Goal: Communication & Community: Answer question/provide support

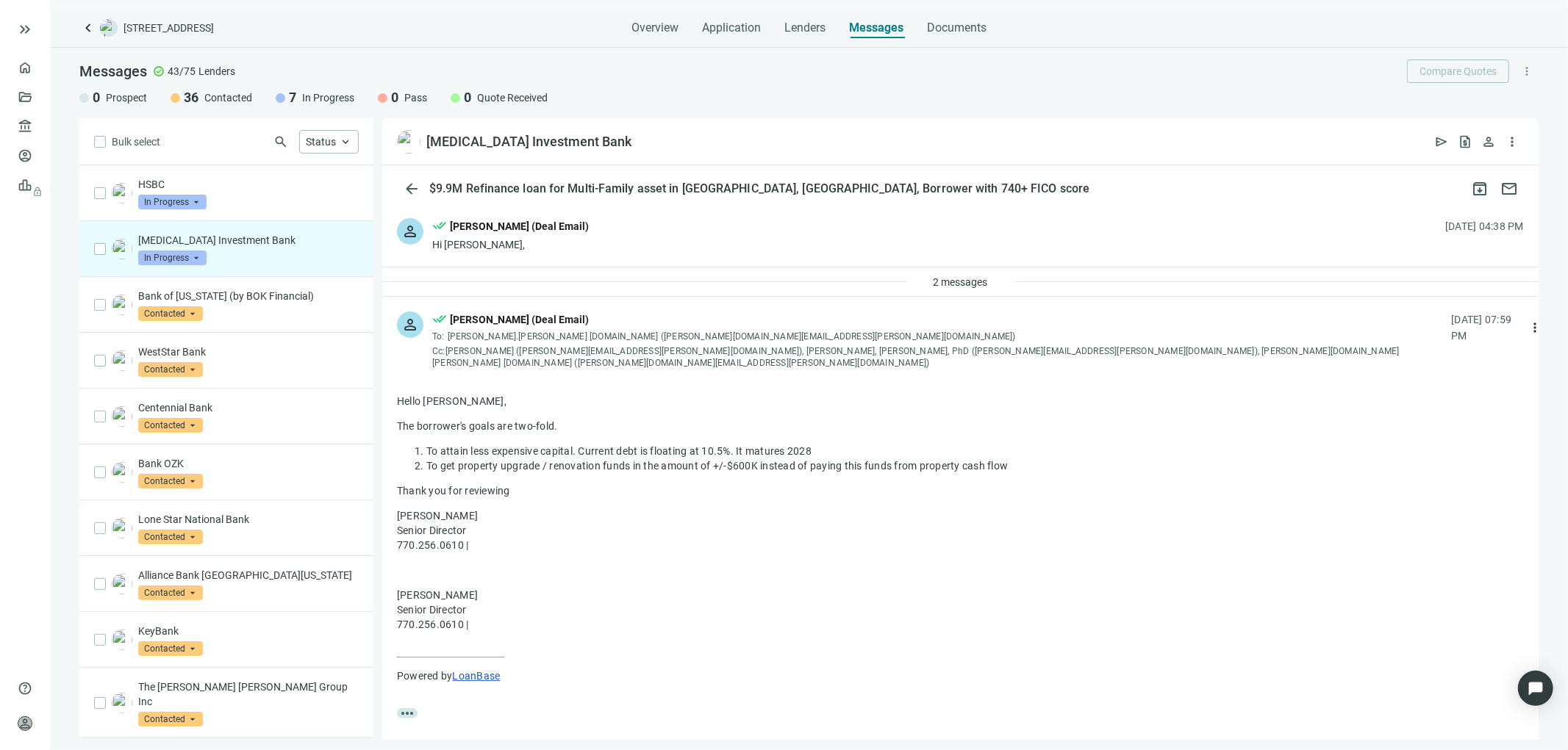
scroll to position [55, 0]
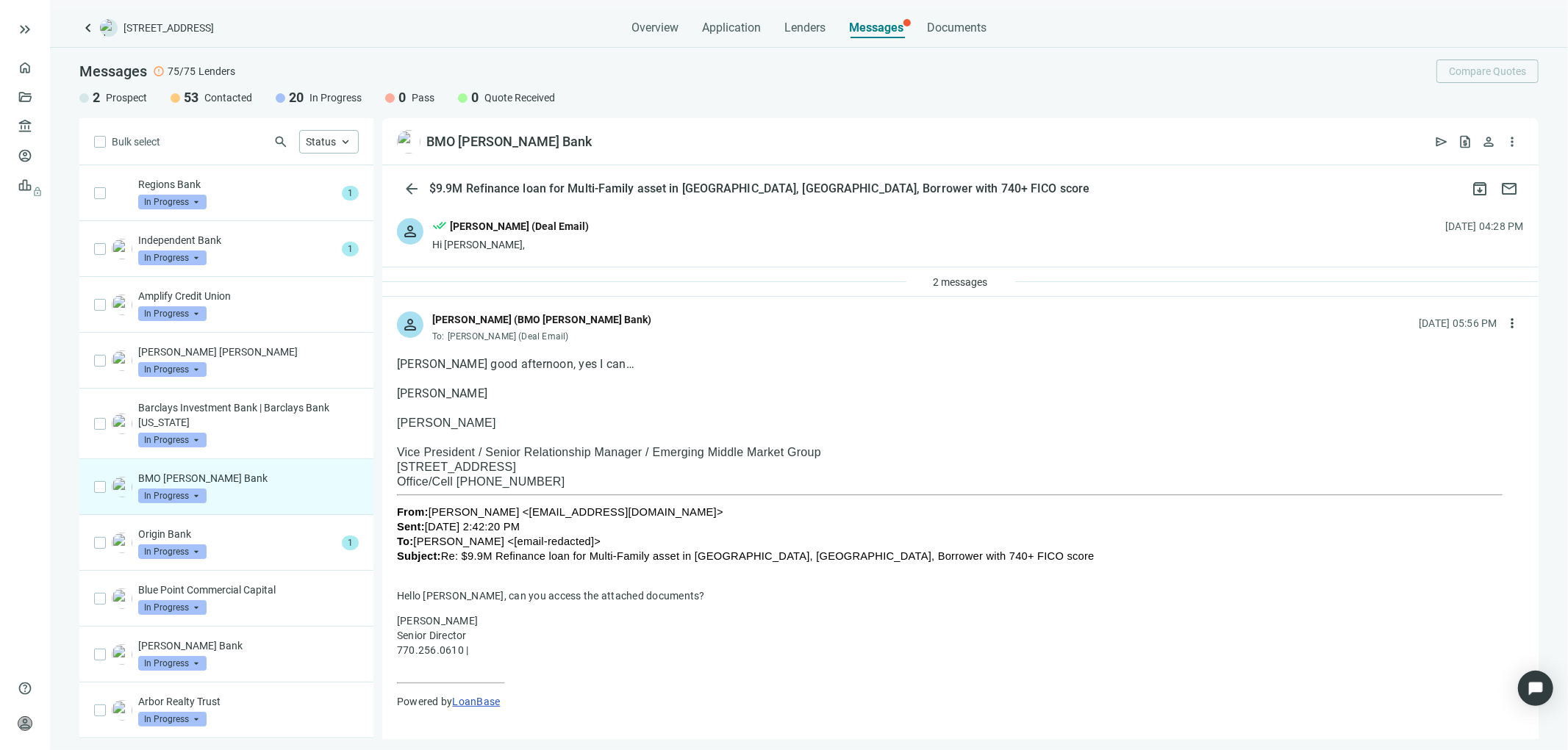
scroll to position [294, 0]
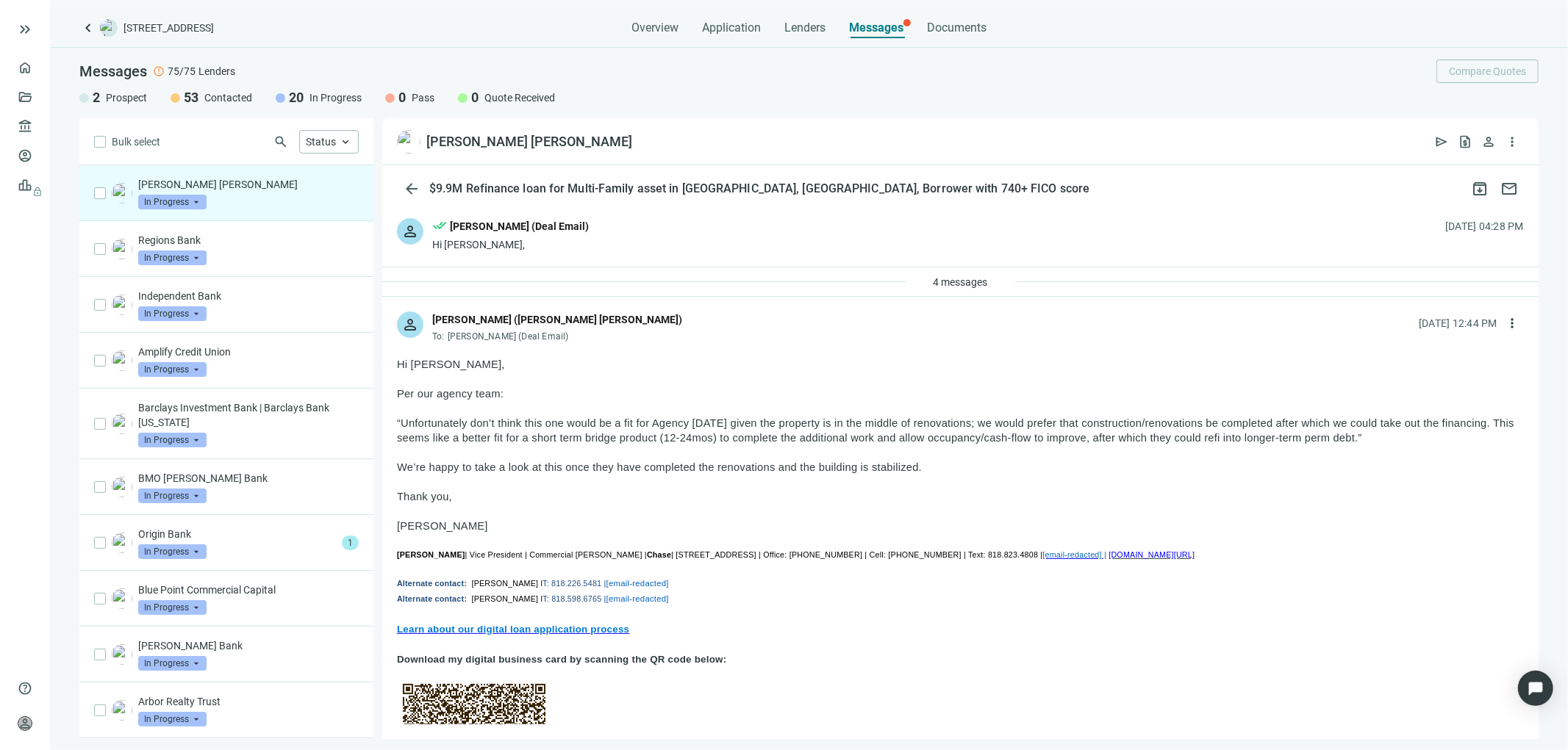
click at [796, 221] on div "person done_all Tony Baldwin (Deal Email) Hi Alex, 08.18.2025, 04:28 PM" at bounding box center [960, 235] width 1156 height 64
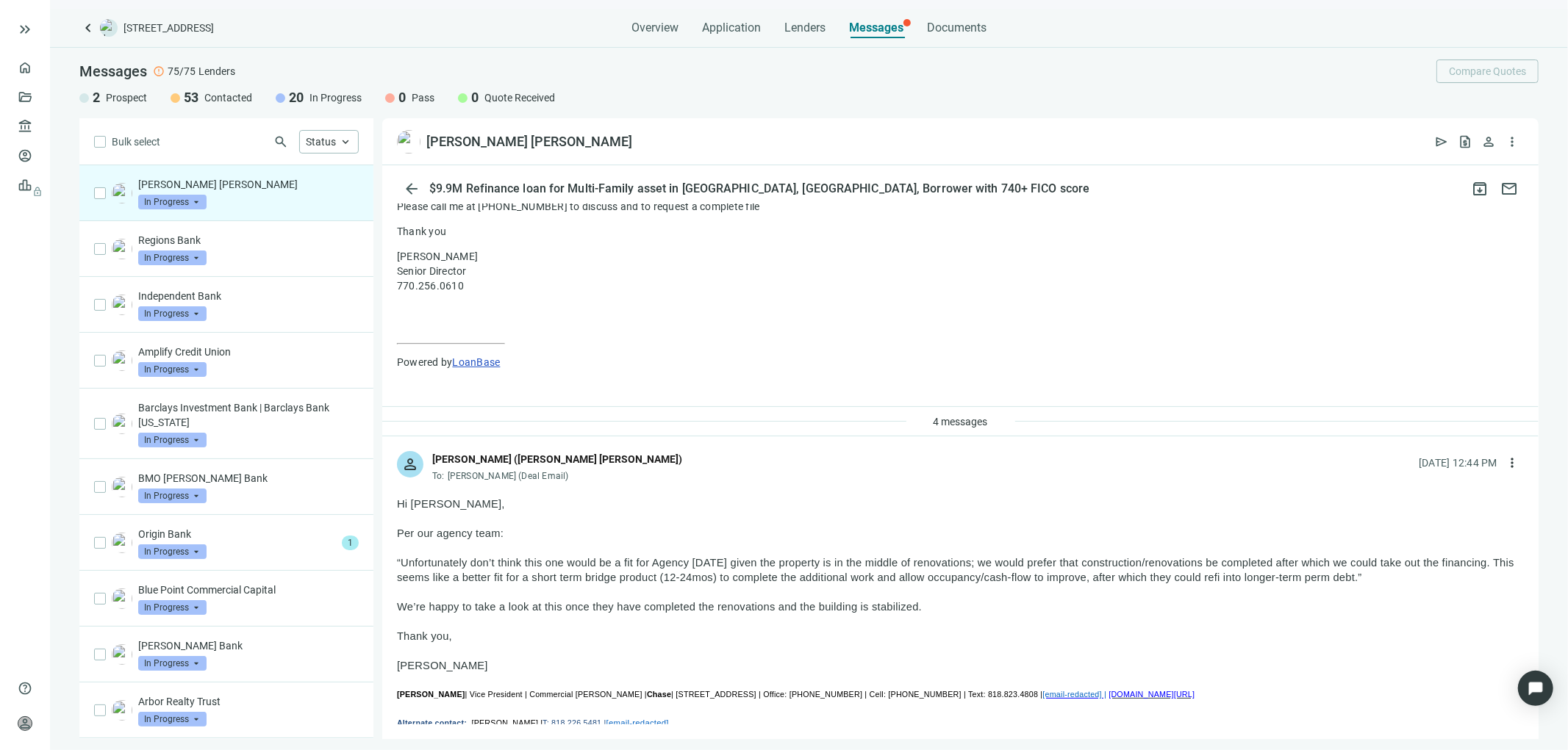
scroll to position [489, 0]
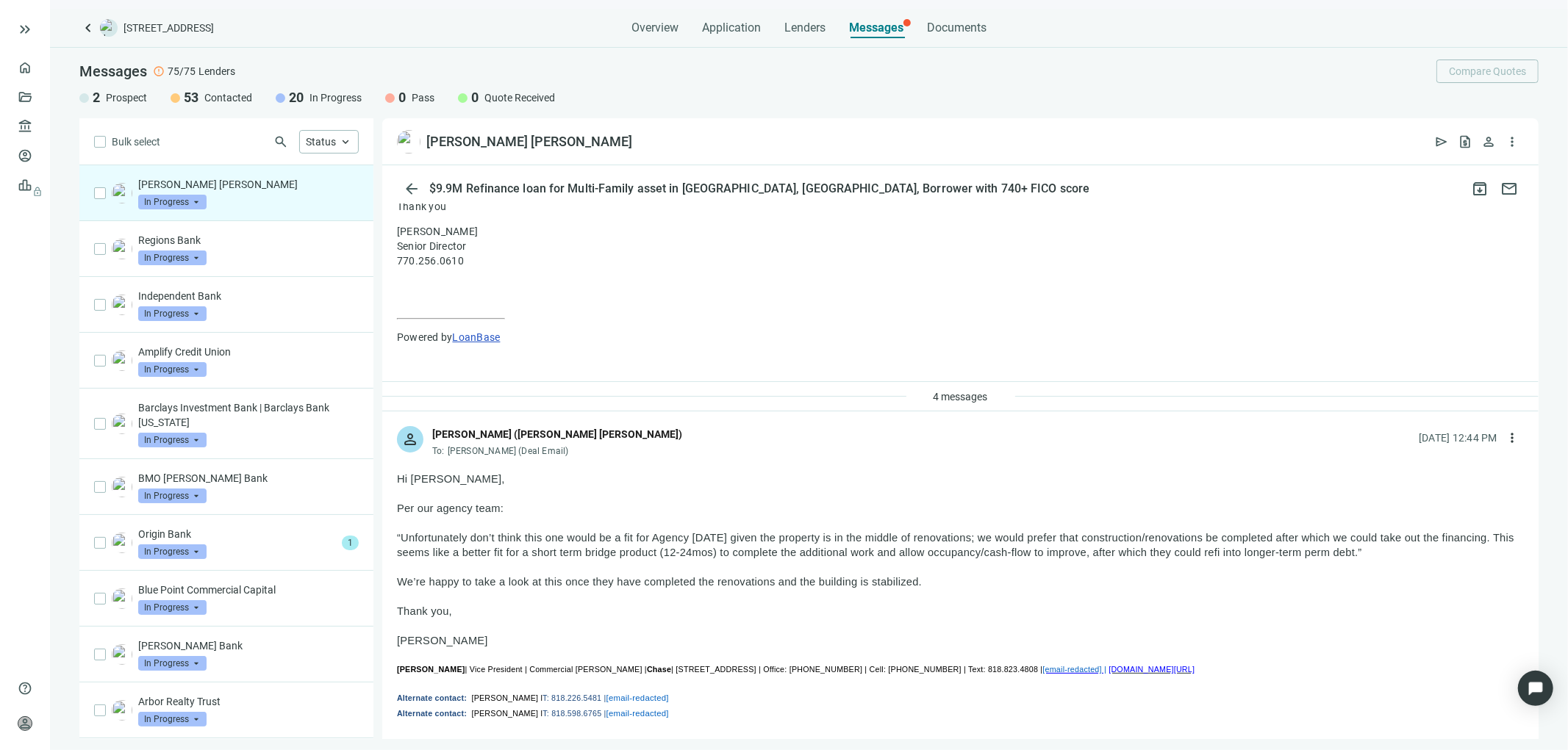
click at [907, 387] on div "4 messages" at bounding box center [961, 397] width 109 height 24
click at [907, 395] on div "4 messages" at bounding box center [961, 397] width 109 height 24
click at [939, 397] on span "4 messages" at bounding box center [961, 396] width 55 height 12
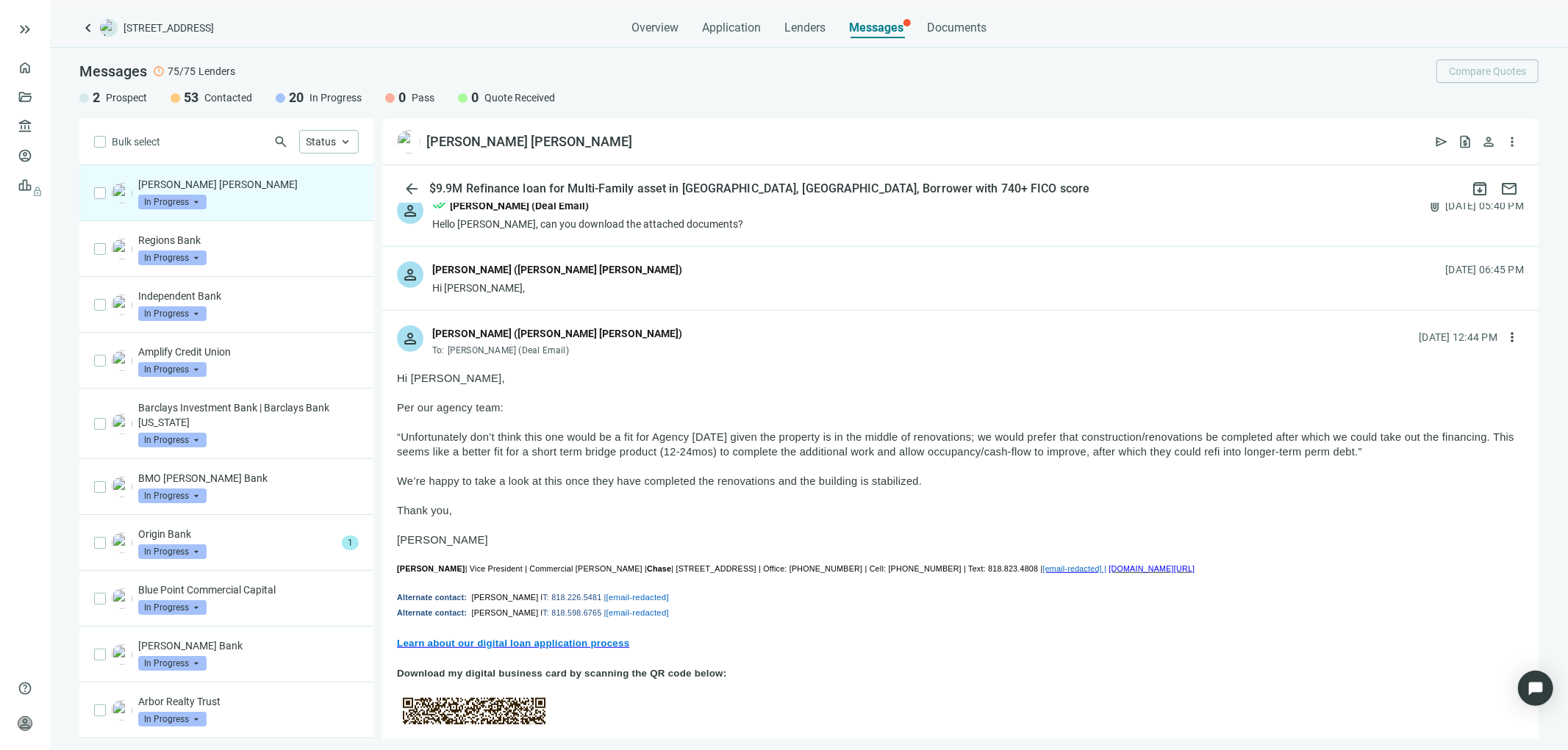
scroll to position [898, 0]
